Goal: Task Accomplishment & Management: Manage account settings

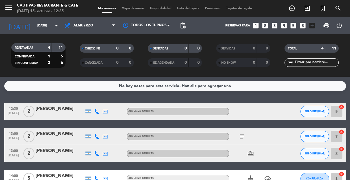
scroll to position [8, 0]
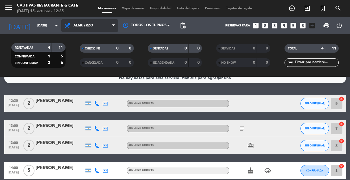
click at [87, 26] on span "Almuerzo" at bounding box center [84, 26] width 20 height 4
click at [82, 62] on div "menu Cautivas Restaurante & Café [DATE] 15. octubre - 12:25 Mis reservas Mapa d…" at bounding box center [175, 38] width 350 height 77
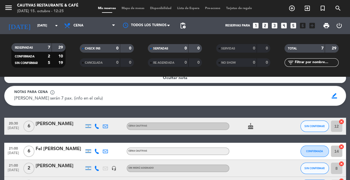
click at [284, 25] on icon "looks_4" at bounding box center [284, 25] width 7 height 7
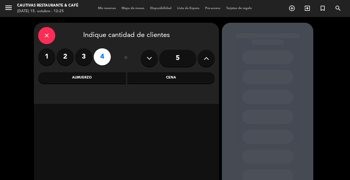
click at [178, 76] on div "Cena" at bounding box center [171, 77] width 88 height 11
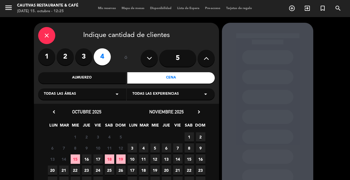
click at [77, 161] on span "15" at bounding box center [75, 159] width 9 height 9
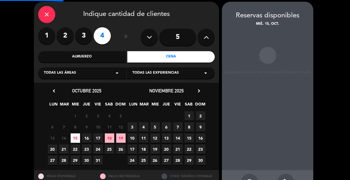
scroll to position [23, 0]
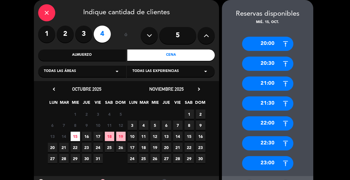
click at [260, 40] on div "20:00" at bounding box center [267, 44] width 51 height 14
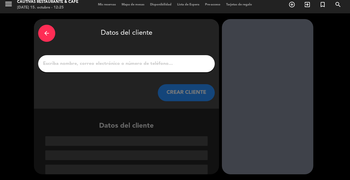
scroll to position [4, 0]
click at [160, 62] on input "1" at bounding box center [126, 64] width 168 height 8
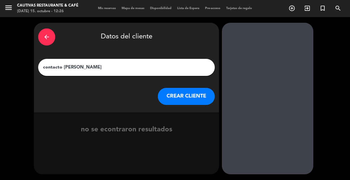
type input "contacto [PERSON_NAME]"
click at [46, 36] on icon "arrow_back" at bounding box center [46, 37] width 7 height 7
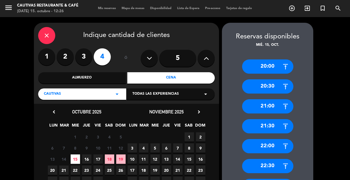
click at [46, 36] on icon "close" at bounding box center [46, 35] width 7 height 7
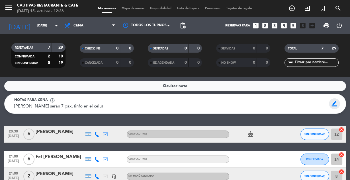
click at [334, 106] on span "border_color" at bounding box center [334, 104] width 11 height 11
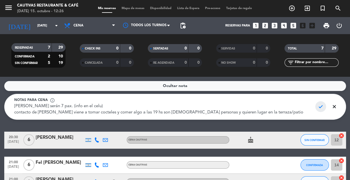
type textarea "[PERSON_NAME] serán 7 pax. (info en el celu) contacto de [PERSON_NAME] viene a …"
click at [320, 106] on span "check" at bounding box center [321, 107] width 11 height 11
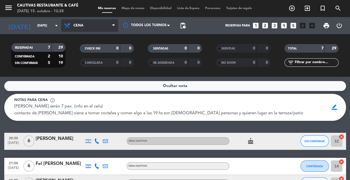
click at [86, 29] on span "Cena" at bounding box center [89, 25] width 57 height 13
click at [82, 50] on div "menu Cautivas Restaurante & Café [DATE] 15. octubre - 12:28 Mis reservas Mapa d…" at bounding box center [175, 38] width 350 height 77
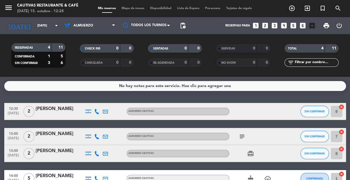
click at [55, 131] on div "[PERSON_NAME]" at bounding box center [60, 134] width 48 height 7
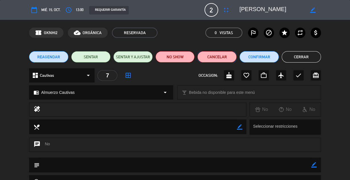
click at [222, 62] on button "Cancelar" at bounding box center [217, 56] width 39 height 11
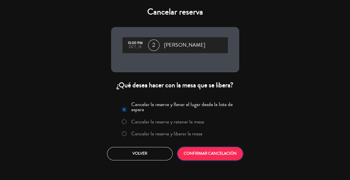
click at [200, 151] on button "CONFIRMAR CANCELACIÓN" at bounding box center [211, 153] width 66 height 13
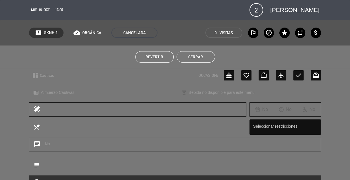
click at [319, 48] on div "Revertir Cerrar" at bounding box center [175, 57] width 350 height 23
click at [188, 58] on button "Cerrar" at bounding box center [196, 56] width 38 height 11
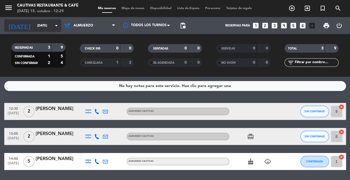
click at [31, 31] on div "[DATE] [DATE] arrow_drop_down" at bounding box center [32, 25] width 57 height 13
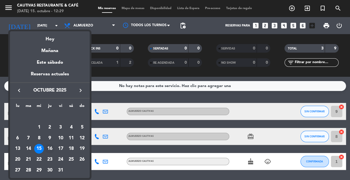
click at [50, 146] on div "16" at bounding box center [50, 149] width 10 height 10
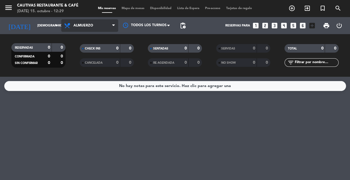
click at [91, 25] on span "Almuerzo" at bounding box center [84, 26] width 20 height 4
click at [89, 64] on div "menu Cautivas Restaurante & Café [DATE] 15. octubre - 12:29 Mis reservas Mapa d…" at bounding box center [175, 38] width 350 height 77
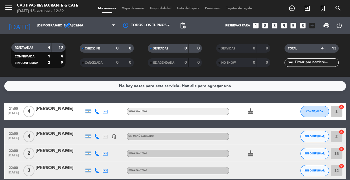
click at [249, 167] on div at bounding box center [255, 171] width 51 height 17
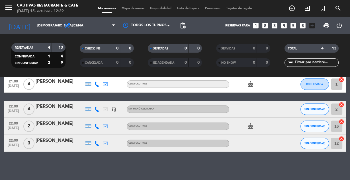
scroll to position [28, 0]
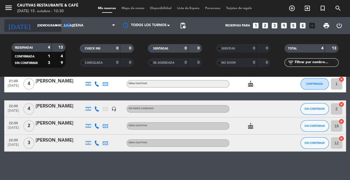
click at [52, 24] on input "[DEMOGRAPHIC_DATA][DATE]" at bounding box center [57, 25] width 44 height 9
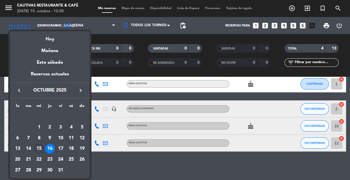
click at [40, 149] on div "15" at bounding box center [39, 149] width 10 height 10
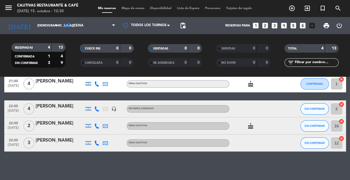
type input "[DATE]"
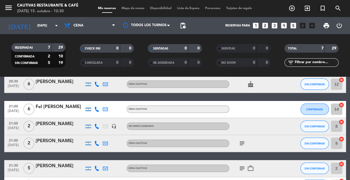
click at [250, 106] on div at bounding box center [255, 109] width 51 height 17
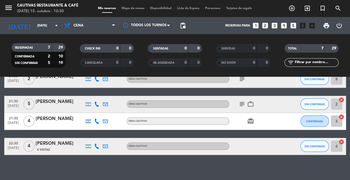
scroll to position [125, 0]
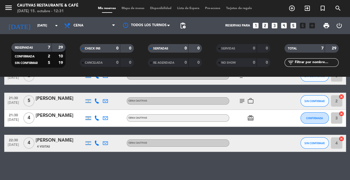
click at [275, 24] on icon "looks_3" at bounding box center [274, 25] width 7 height 7
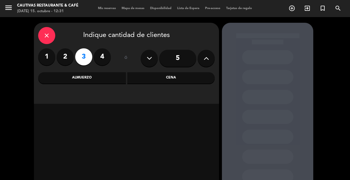
click at [171, 75] on div "Cena" at bounding box center [171, 77] width 88 height 11
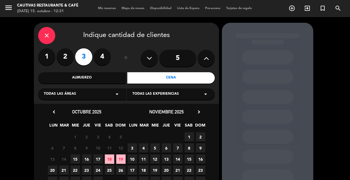
click at [76, 159] on span "15" at bounding box center [75, 159] width 9 height 9
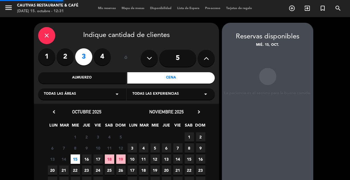
scroll to position [23, 0]
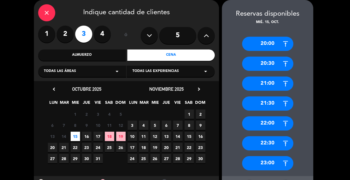
click at [262, 64] on div "20:30" at bounding box center [267, 64] width 51 height 14
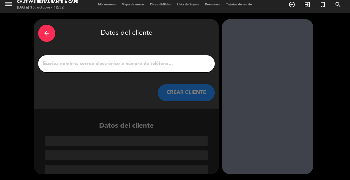
scroll to position [4, 0]
click at [159, 63] on input "1" at bounding box center [126, 64] width 168 height 8
type input "j"
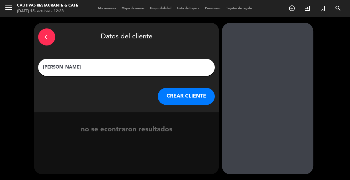
type input "[PERSON_NAME]"
click at [178, 95] on button "CREAR CLIENTE" at bounding box center [186, 96] width 57 height 17
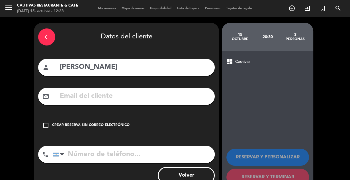
click at [47, 125] on icon "check_box_outline_blank" at bounding box center [45, 125] width 7 height 7
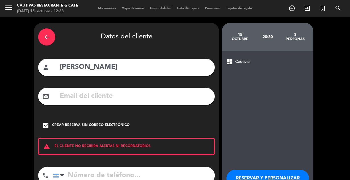
click at [89, 176] on input "tel" at bounding box center [134, 175] width 162 height 17
type input "3794722993"
click at [325, 130] on div "arrow_back Datos del cliente person [PERSON_NAME] mail_outline check_box Crear …" at bounding box center [175, 118] width 350 height 203
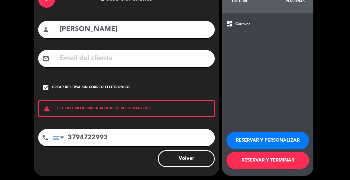
scroll to position [39, 0]
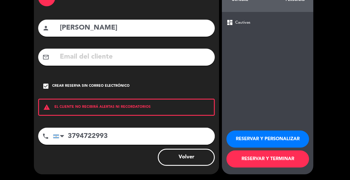
click at [289, 158] on button "RESERVAR Y TERMINAR" at bounding box center [268, 159] width 83 height 17
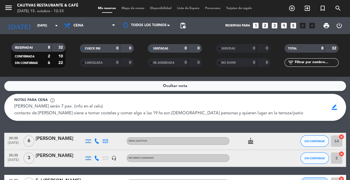
click at [71, 158] on div "[PERSON_NAME]" at bounding box center [60, 156] width 48 height 7
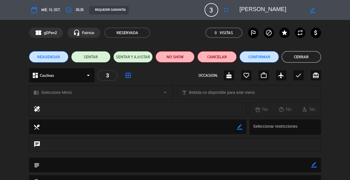
scroll to position [36, 0]
click at [125, 153] on div "chat" at bounding box center [175, 148] width 350 height 20
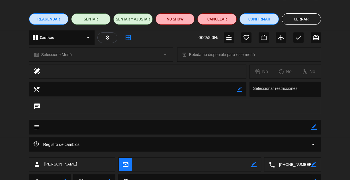
scroll to position [0, 0]
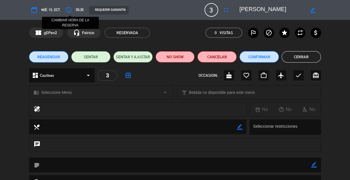
click at [68, 11] on icon "access_time" at bounding box center [68, 10] width 7 height 7
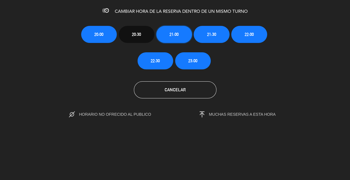
click at [172, 33] on span "21:00" at bounding box center [174, 34] width 9 height 7
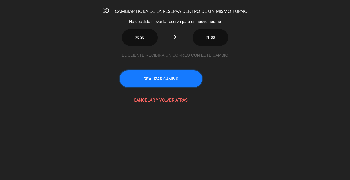
click at [163, 78] on button "REALIZAR CAMBIO" at bounding box center [161, 78] width 83 height 17
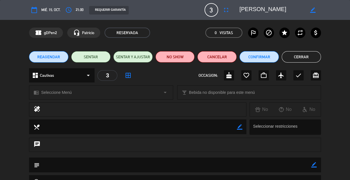
click at [54, 13] on span "mié. 15, oct." at bounding box center [50, 10] width 19 height 6
click at [296, 56] on button "Cerrar" at bounding box center [301, 56] width 39 height 11
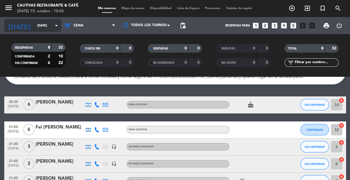
click at [51, 25] on input "[DATE]" at bounding box center [57, 25] width 44 height 9
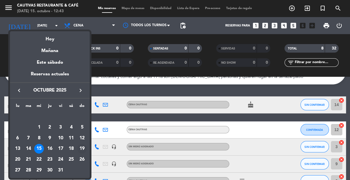
click at [84, 148] on div "19" at bounding box center [82, 149] width 10 height 10
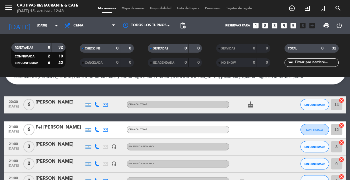
type input "[DATE]"
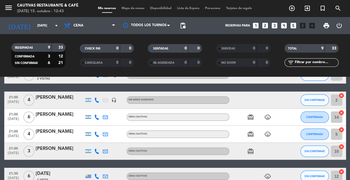
click at [84, 87] on div "20:30 [DATE] 4 [PERSON_NAME] Cabeza 2 Visitas headset_mic Sin menú asignado SIN…" at bounding box center [175, 160] width 342 height 186
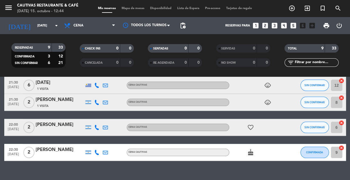
scroll to position [137, 0]
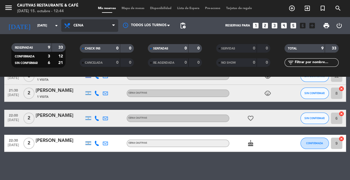
click at [110, 24] on span "Cena" at bounding box center [89, 25] width 57 height 13
click at [87, 54] on div "menu Cautivas Restaurante & Café [DATE] 15. octubre - 12:44 Mis reservas Mapa d…" at bounding box center [175, 38] width 350 height 77
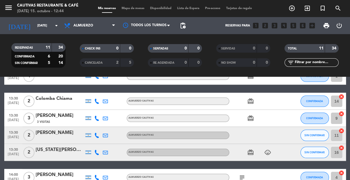
click at [62, 150] on div "[US_STATE][PERSON_NAME]" at bounding box center [60, 150] width 48 height 7
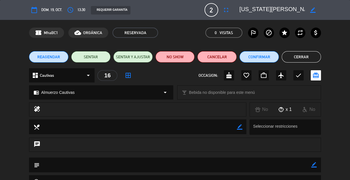
scroll to position [164, 0]
click at [145, 81] on div "dashboard Cautivas arrow_drop_down 16 border_all OCCASION: cake favorite_border…" at bounding box center [175, 75] width 292 height 14
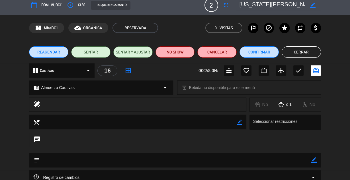
scroll to position [0, 0]
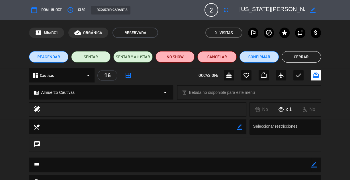
click at [216, 11] on span "2" at bounding box center [212, 10] width 14 height 14
click at [226, 9] on icon "fullscreen" at bounding box center [226, 10] width 7 height 7
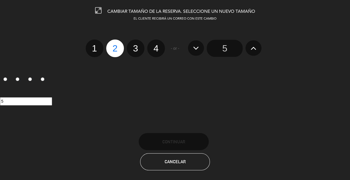
click at [137, 51] on label "3" at bounding box center [136, 49] width 18 height 18
click at [137, 45] on input "3" at bounding box center [135, 44] width 4 height 4
radio input "true"
radio input "false"
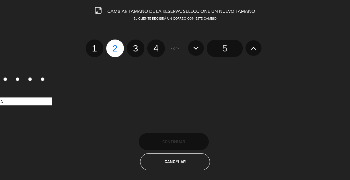
radio input "false"
radio input "true"
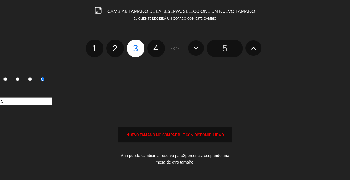
click at [154, 42] on input "4" at bounding box center [156, 44] width 4 height 4
radio input "true"
radio input "false"
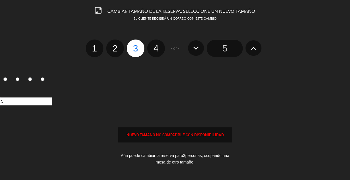
radio input "false"
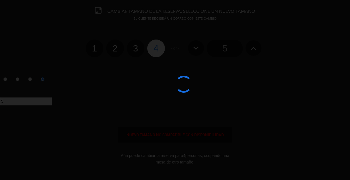
click at [3, 78] on input "1" at bounding box center [5, 80] width 4 height 4
radio input "false"
click at [16, 78] on input "2" at bounding box center [18, 80] width 4 height 4
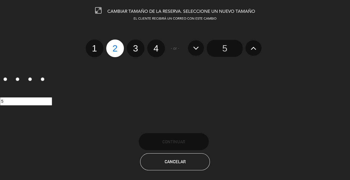
click at [136, 48] on label "3" at bounding box center [136, 49] width 18 height 18
click at [136, 45] on input "3" at bounding box center [135, 44] width 4 height 4
radio input "true"
radio input "false"
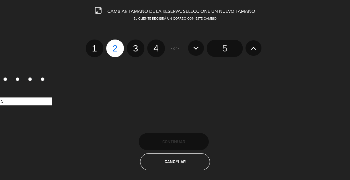
radio input "false"
radio input "true"
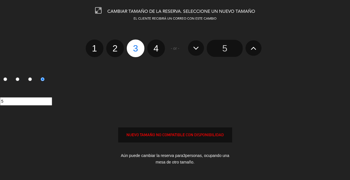
click at [35, 117] on div "EL CLIENTE RECIBIRÁ UN CORREO CON ESTE CAMBIO 1 2 3 4 - or - 5 1 2 3 4 5 NUEVO …" at bounding box center [175, 100] width 359 height 166
click at [165, 159] on div "Aún puede cambiar la reserva para 3 personas, ocupando una mesa de otro tamaño." at bounding box center [175, 160] width 114 height 22
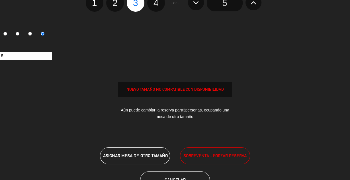
scroll to position [55, 0]
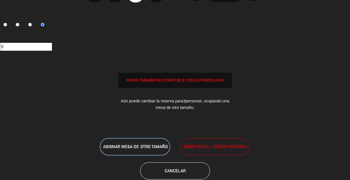
click at [159, 148] on span "ASIGNAR MESA DE OTRO TAMAÑO" at bounding box center [135, 147] width 64 height 5
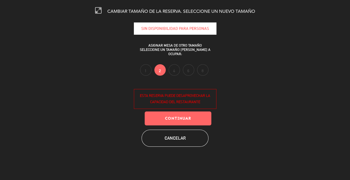
click at [173, 67] on label "4" at bounding box center [174, 69] width 11 height 11
drag, startPoint x: 173, startPoint y: 67, endPoint x: 168, endPoint y: 75, distance: 9.6
click at [168, 75] on div "SIN DISPONIBILIDAD PARA personas ASIGNAR MESA DE OTRO TAMAÑO SELECCIONE UN TAMA…" at bounding box center [175, 77] width 83 height 108
click at [180, 124] on button "Continuar" at bounding box center [178, 119] width 67 height 14
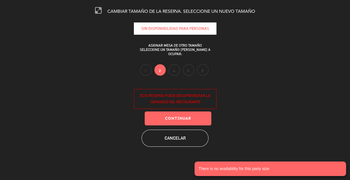
click at [173, 68] on label "4" at bounding box center [174, 69] width 11 height 11
click at [183, 68] on div "1 2 4 6 8" at bounding box center [174, 70] width 68 height 13
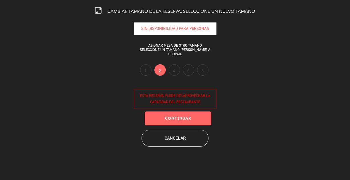
click at [191, 68] on label "6" at bounding box center [188, 69] width 11 height 11
click at [204, 68] on label "8" at bounding box center [202, 69] width 11 height 11
click at [175, 138] on button "Cancelar" at bounding box center [175, 138] width 67 height 17
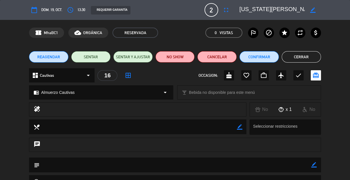
click at [295, 56] on button "Cerrar" at bounding box center [301, 56] width 39 height 11
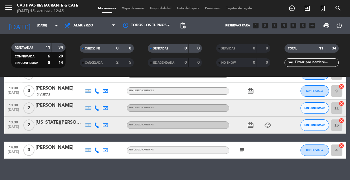
click at [119, 88] on div at bounding box center [122, 91] width 9 height 17
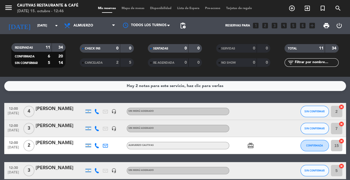
click at [160, 84] on div "Hay 2 notas para este servicio, haz clic para verlas" at bounding box center [175, 86] width 97 height 7
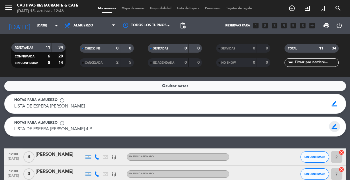
click at [334, 127] on span "border_color" at bounding box center [334, 126] width 11 height 11
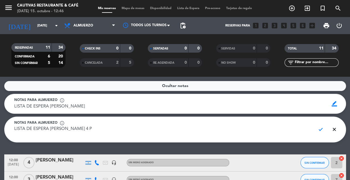
click at [71, 137] on textarea "LISTA DE ESPERA [PERSON_NAME] 4 P" at bounding box center [162, 132] width 297 height 13
click at [93, 127] on textarea "LISTA DE ESPERA [PERSON_NAME] 4 P" at bounding box center [162, 132] width 297 height 13
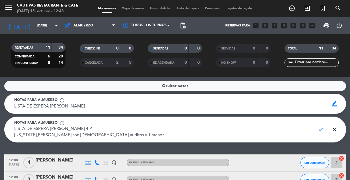
click at [117, 146] on div "Ocultar notas Notas para almuerzo info_outline LISTA DE ESPERA [PERSON_NAME] LI…" at bounding box center [175, 129] width 350 height 104
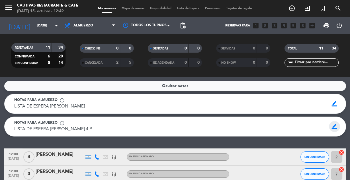
click at [331, 130] on span "border_color" at bounding box center [334, 126] width 11 height 11
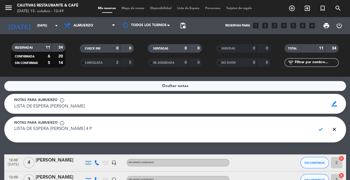
click at [27, 138] on textarea "LISTA DE ESPERA [PERSON_NAME] 4 P" at bounding box center [162, 132] width 297 height 13
click at [27, 138] on textarea "LISTA vDE ESPERA [PERSON_NAME] 4 P" at bounding box center [162, 132] width 297 height 13
click at [88, 130] on textarea "LISTA vDE ESPERA [PERSON_NAME] 4 P" at bounding box center [162, 132] width 297 height 13
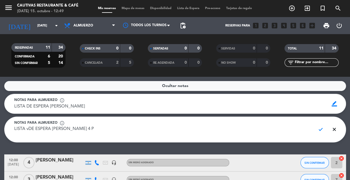
click at [88, 130] on textarea "LISTA vDE ESPERA [PERSON_NAME] 4 P" at bounding box center [162, 132] width 297 height 13
type textarea "LISTA vDE ESPERA [PERSON_NAME] 4 . [US_STATE][PERSON_NAME] 3 adultos y 1 niño"
click at [320, 131] on span "check" at bounding box center [321, 129] width 11 height 11
